Goal: Task Accomplishment & Management: Use online tool/utility

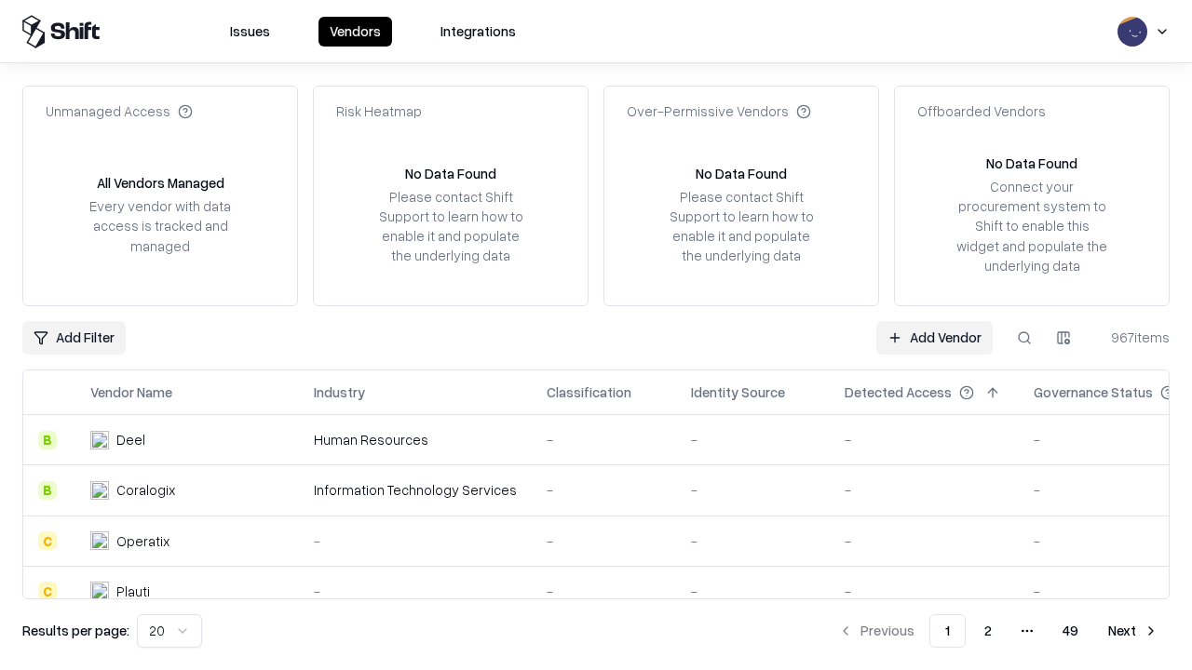
click at [934, 337] on link "Add Vendor" at bounding box center [934, 338] width 116 height 34
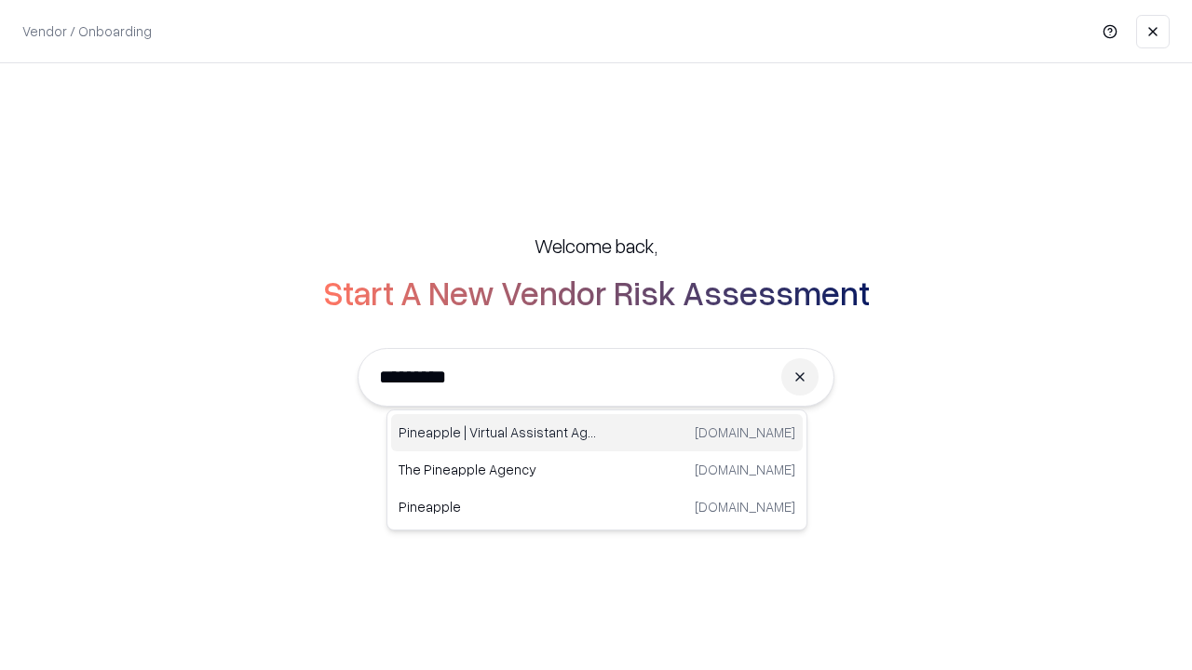
click at [597, 433] on div "Pineapple | Virtual Assistant Agency [DOMAIN_NAME]" at bounding box center [597, 432] width 412 height 37
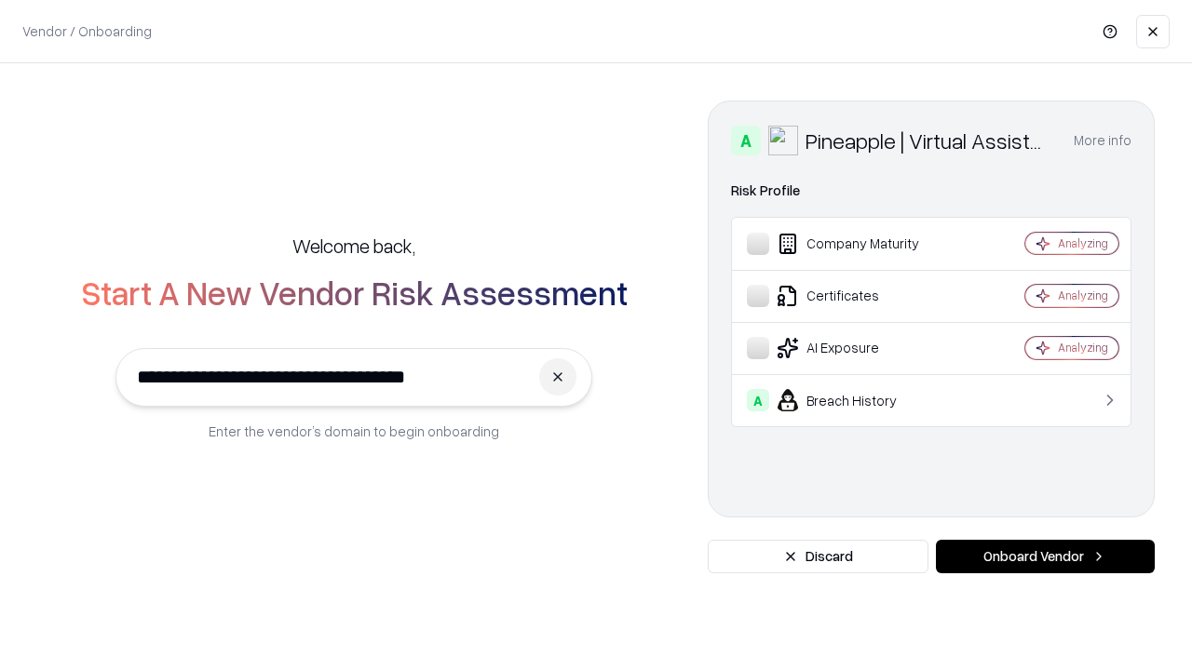
type input "**********"
click at [1045, 557] on button "Onboard Vendor" at bounding box center [1045, 557] width 219 height 34
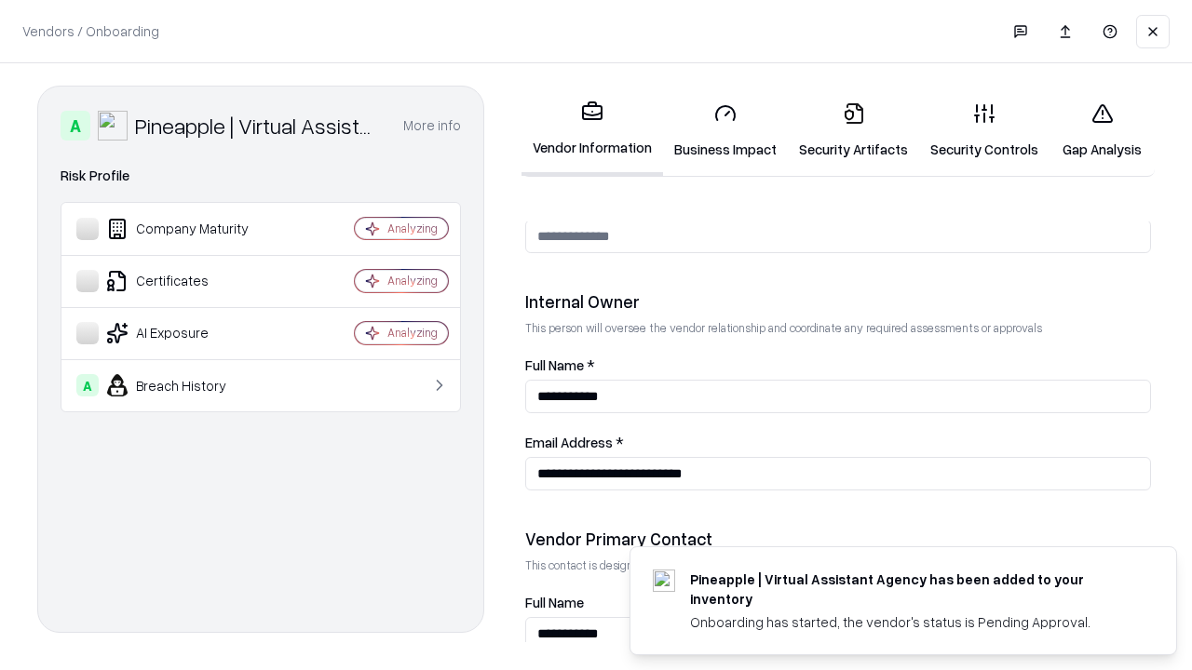
scroll to position [965, 0]
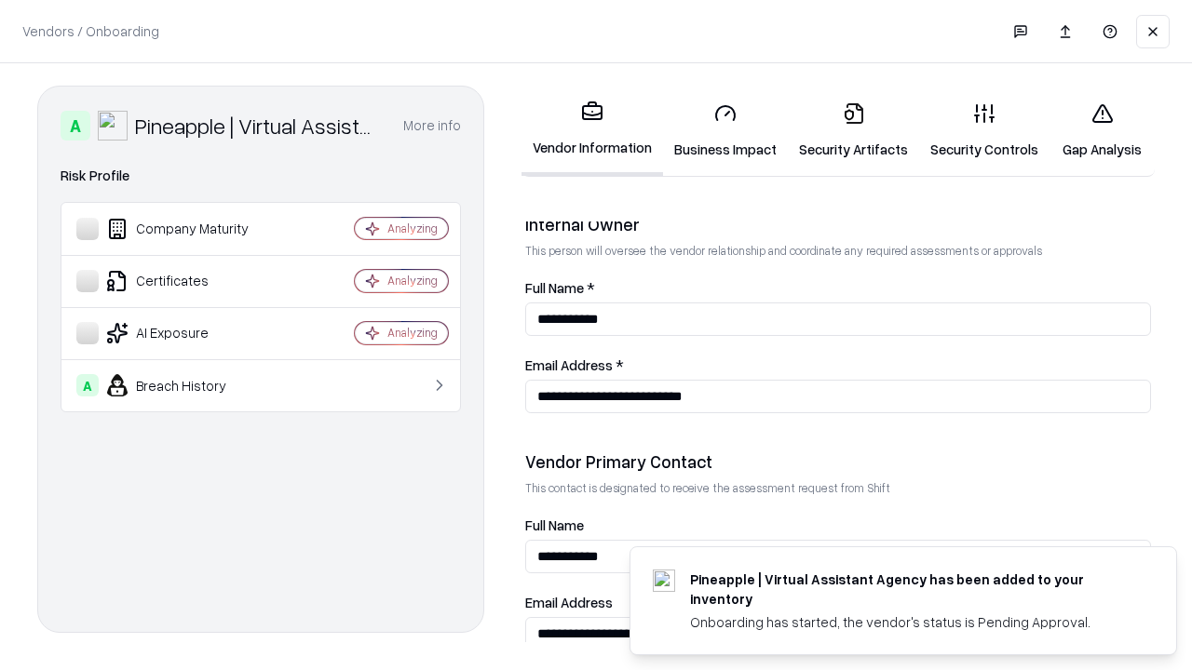
click at [725, 130] on link "Business Impact" at bounding box center [725, 131] width 125 height 87
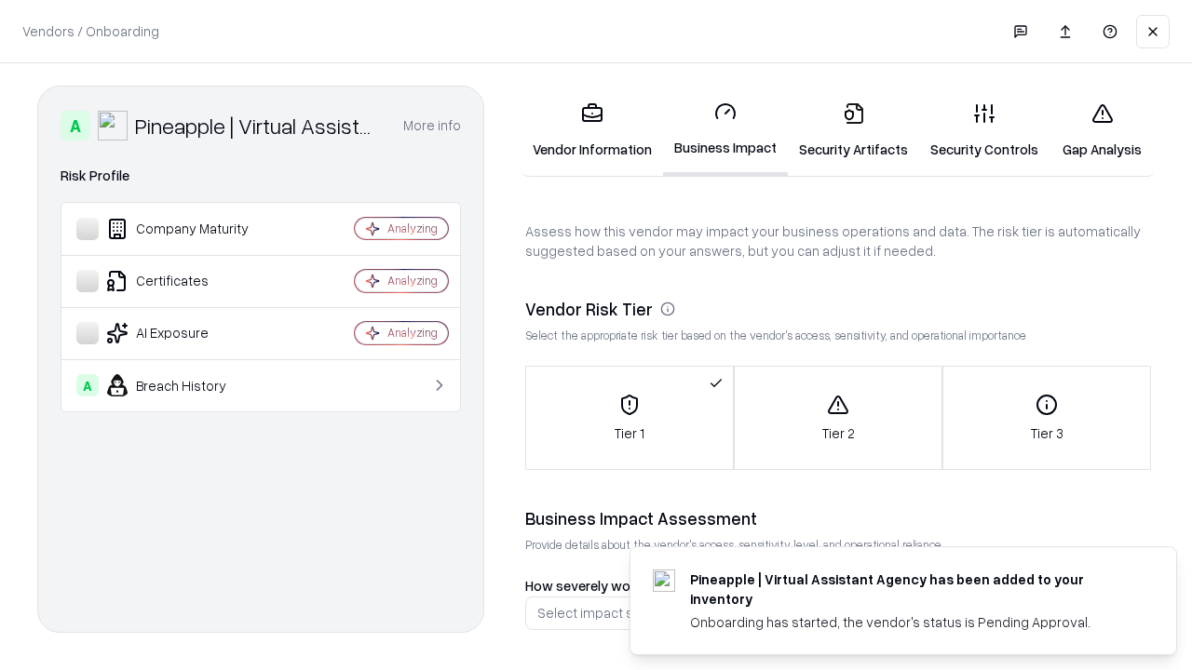
click at [853, 130] on link "Security Artifacts" at bounding box center [853, 131] width 131 height 87
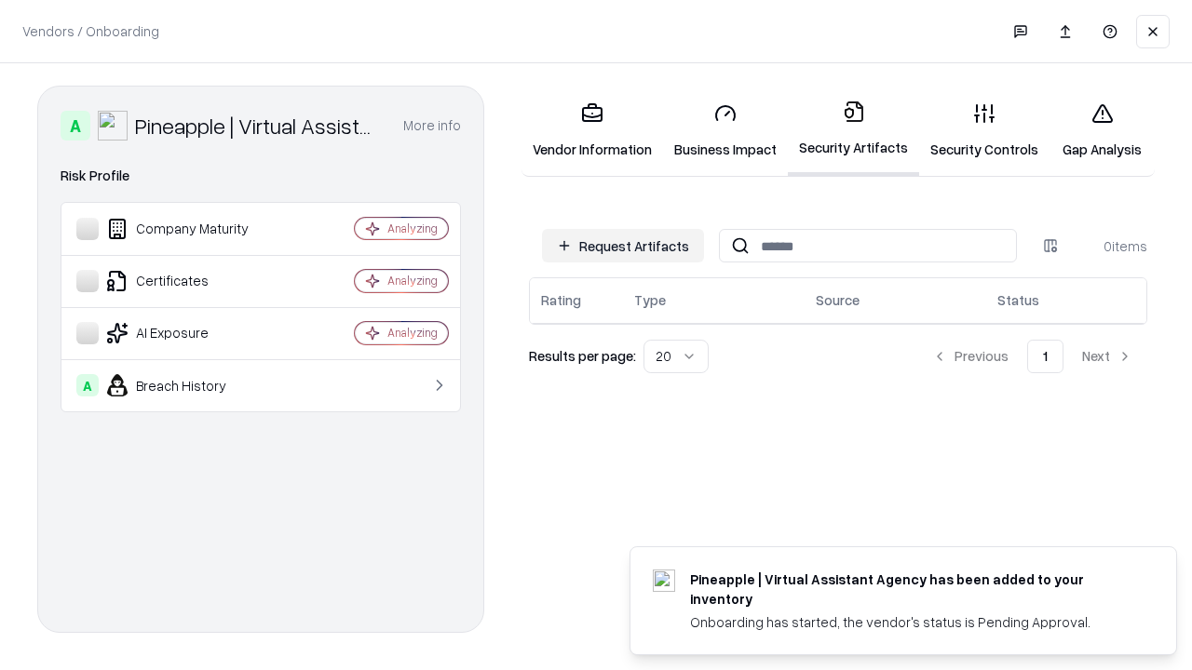
click at [623, 245] on button "Request Artifacts" at bounding box center [623, 246] width 162 height 34
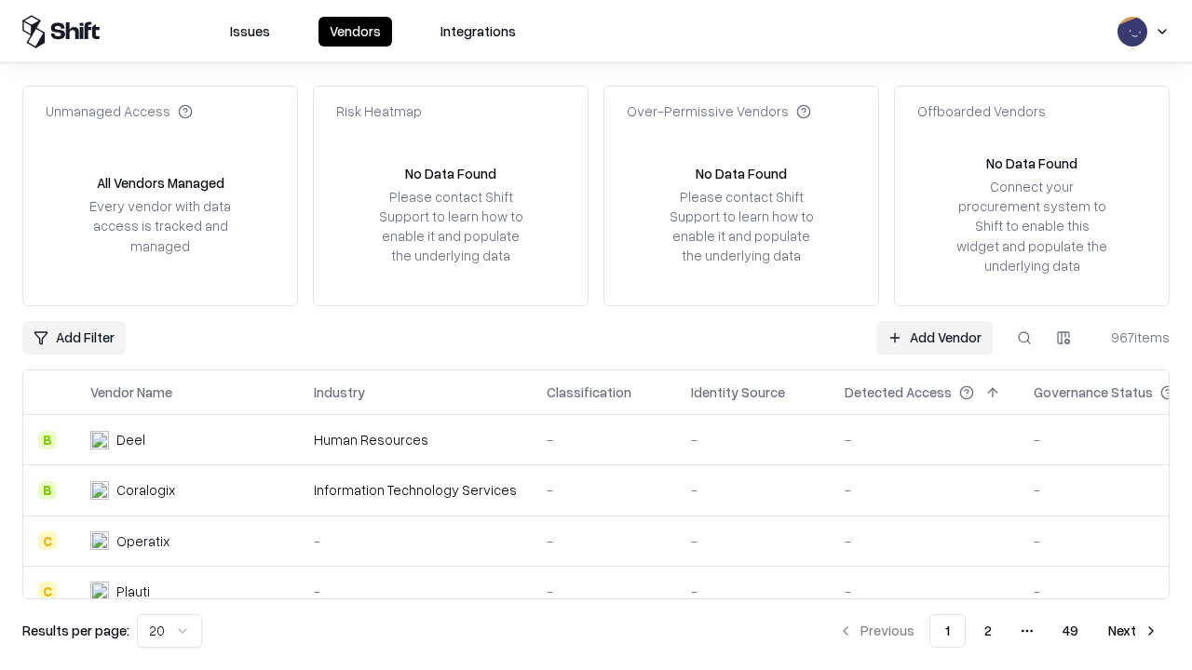
click at [934, 337] on link "Add Vendor" at bounding box center [934, 338] width 116 height 34
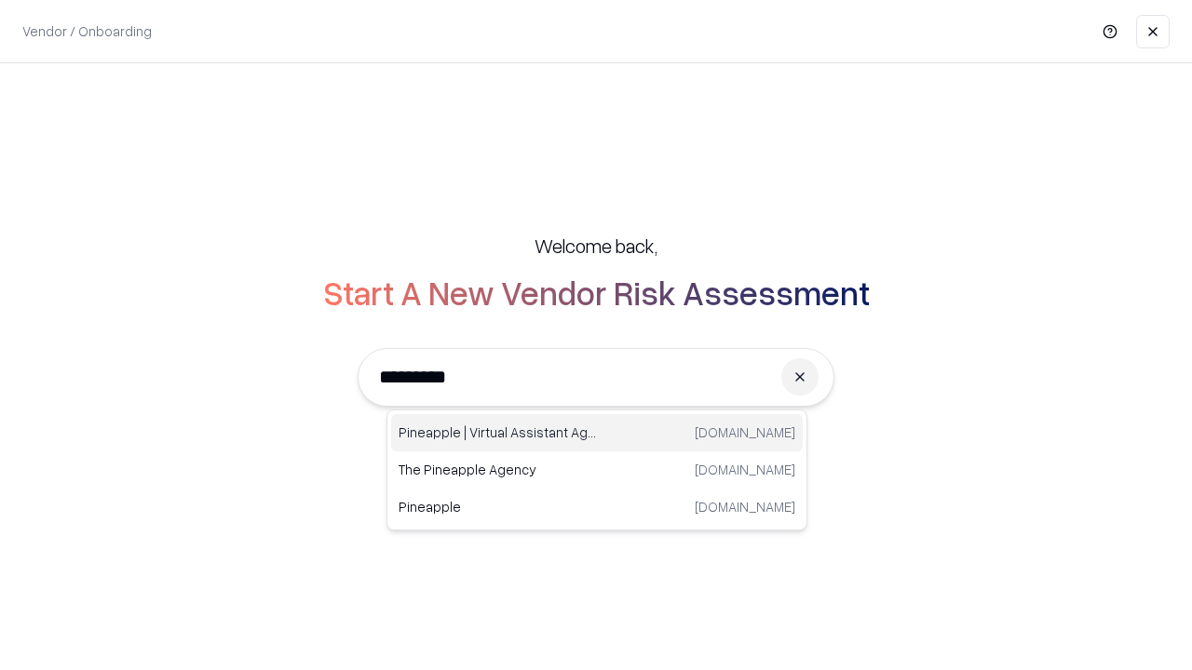
click at [597, 433] on div "Pineapple | Virtual Assistant Agency [DOMAIN_NAME]" at bounding box center [597, 432] width 412 height 37
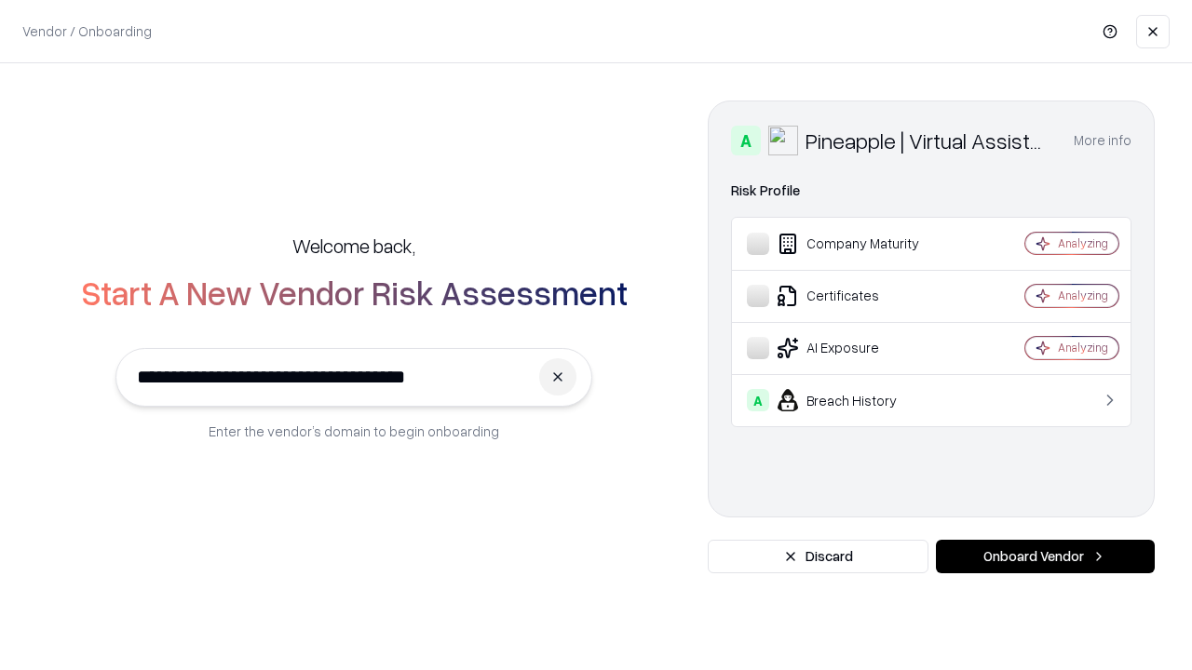
type input "**********"
click at [1045, 557] on button "Onboard Vendor" at bounding box center [1045, 557] width 219 height 34
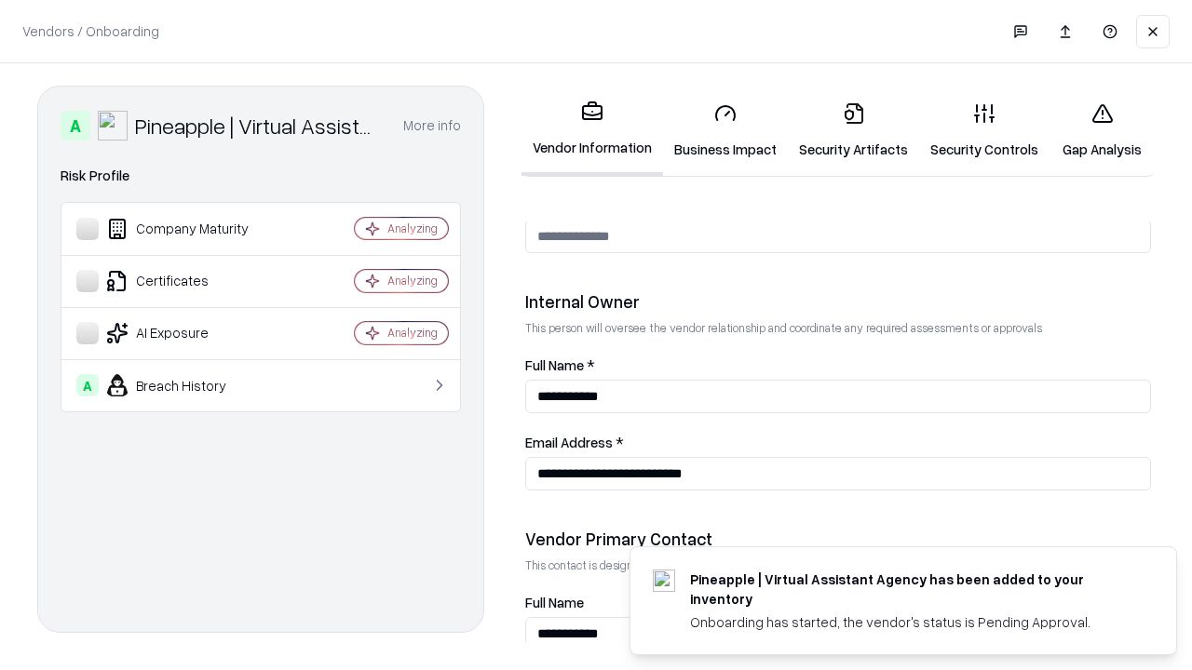
scroll to position [965, 0]
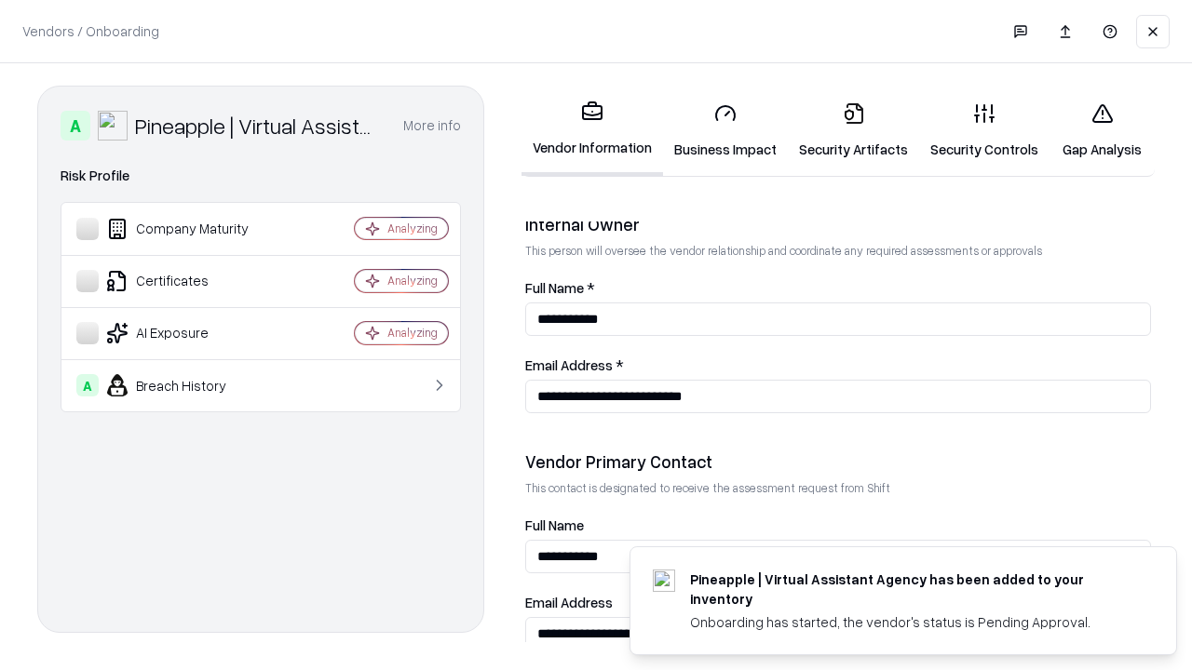
click at [1102, 130] on link "Gap Analysis" at bounding box center [1101, 131] width 105 height 87
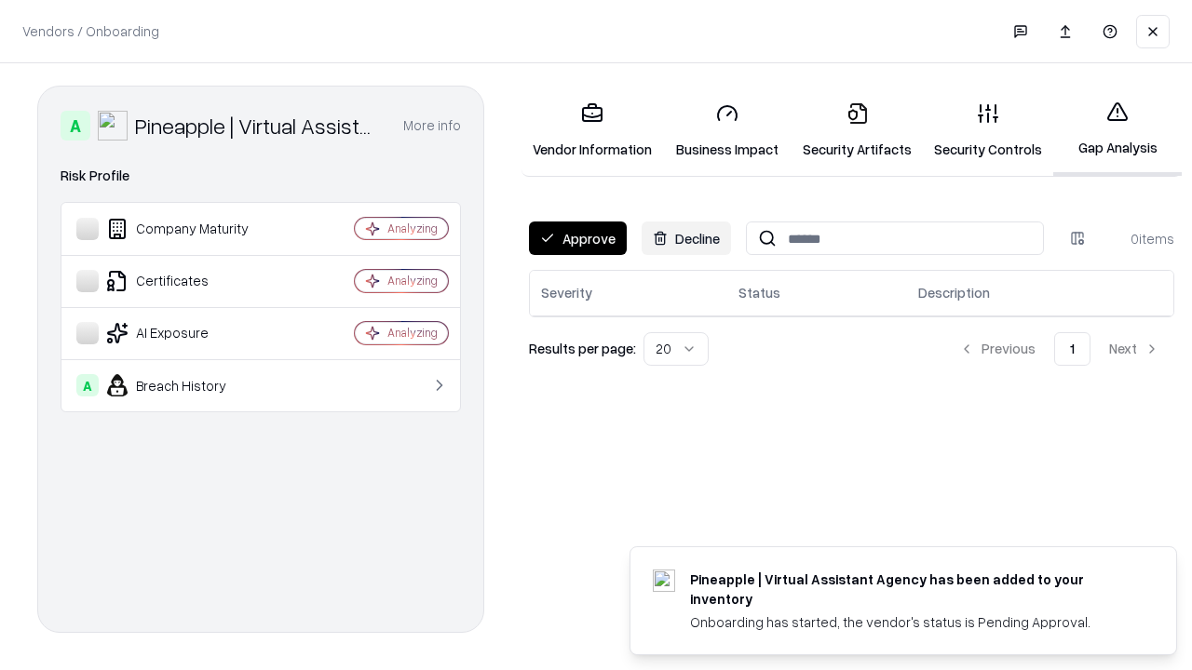
click at [577, 238] on button "Approve" at bounding box center [578, 239] width 98 height 34
